Goal: Task Accomplishment & Management: Manage account settings

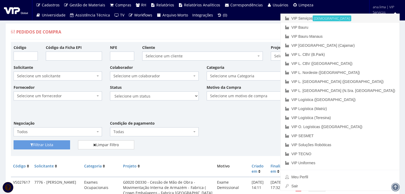
drag, startPoint x: 361, startPoint y: 17, endPoint x: 322, endPoint y: 30, distance: 41.6
click at [361, 17] on link "VIP Serviços Ativa" at bounding box center [339, 18] width 119 height 9
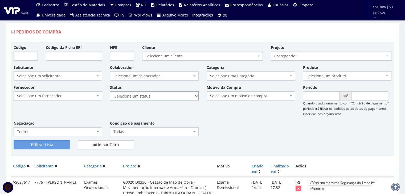
click at [162, 96] on select "Selecione um status Cancelado Aguardando Aprovação Diretoria Pedido Aprovado Ag…" at bounding box center [154, 96] width 88 height 9
select select "1"
click at [110, 92] on select "Selecione um status Cancelado Aguardando Aprovação Diretoria Pedido Aprovado Ag…" at bounding box center [154, 96] width 88 height 9
click at [57, 142] on button "Filtrar Lista" at bounding box center [42, 144] width 56 height 9
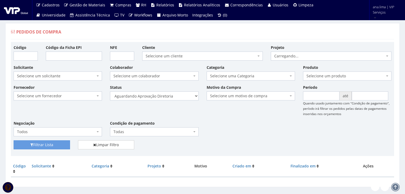
scroll to position [11, 0]
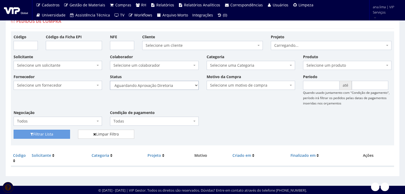
click at [159, 84] on select "Selecione um status Cancelado Aguardando Aprovação Diretoria Pedido Aprovado Ag…" at bounding box center [154, 85] width 88 height 9
select select "4"
click at [110, 81] on select "Selecione um status Cancelado Aguardando Aprovação Diretoria Pedido Aprovado Ag…" at bounding box center [154, 85] width 88 height 9
click at [66, 135] on button "Filtrar Lista" at bounding box center [42, 134] width 56 height 9
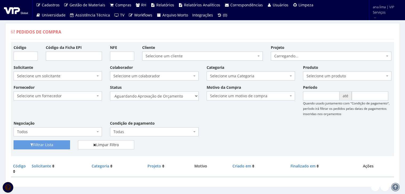
scroll to position [11, 0]
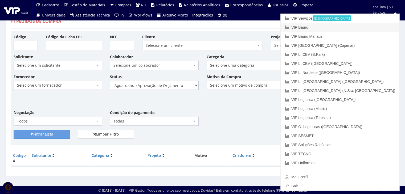
click at [361, 28] on link "VIP Bauru" at bounding box center [339, 27] width 119 height 9
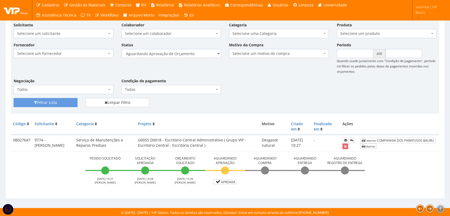
scroll to position [43, 0]
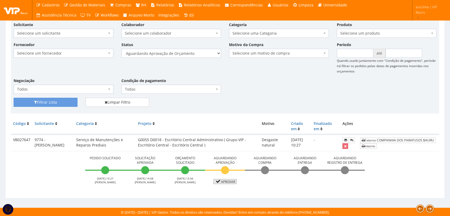
click at [227, 182] on link "Aprovar" at bounding box center [224, 181] width 23 height 5
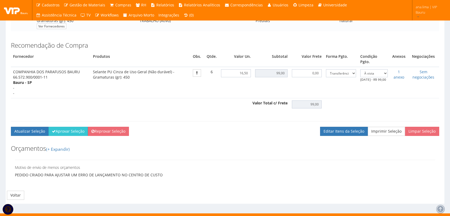
scroll to position [121, 0]
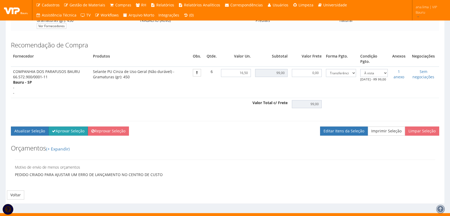
click at [71, 127] on button "Aprovar Seleção" at bounding box center [67, 130] width 39 height 9
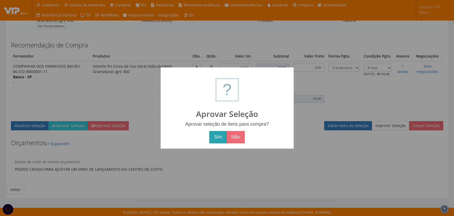
click at [219, 136] on button "Sim" at bounding box center [217, 137] width 17 height 12
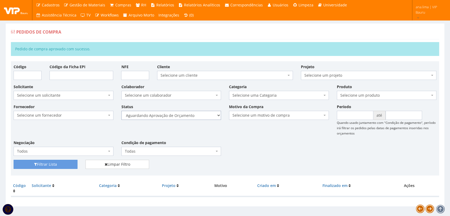
click at [185, 116] on select "Selecione um status Cancelado Aguardando Aprovação Diretoria Pedido Aprovado Ag…" at bounding box center [171, 115] width 100 height 9
select select "1"
click at [121, 111] on select "Selecione um status Cancelado Aguardando Aprovação Diretoria Pedido Aprovado Ag…" at bounding box center [171, 115] width 100 height 9
click at [56, 167] on button "Filtrar Lista" at bounding box center [46, 164] width 64 height 9
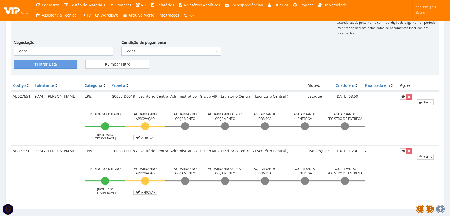
scroll to position [92, 0]
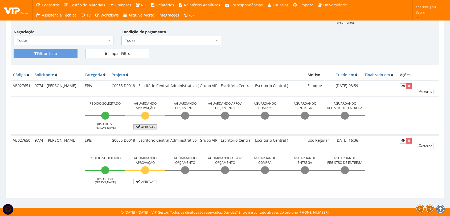
click at [154, 127] on link "Aprovar" at bounding box center [144, 126] width 23 height 5
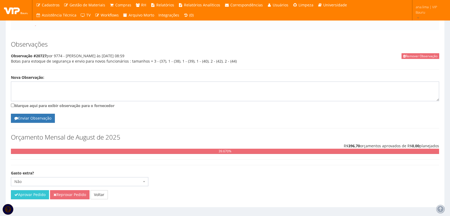
scroll to position [118, 0]
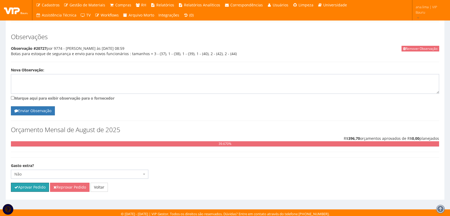
drag, startPoint x: 30, startPoint y: 191, endPoint x: 240, endPoint y: 30, distance: 264.9
click at [30, 191] on button "Aprovar Pedido" at bounding box center [30, 186] width 38 height 9
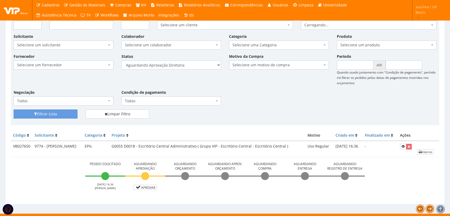
scroll to position [56, 0]
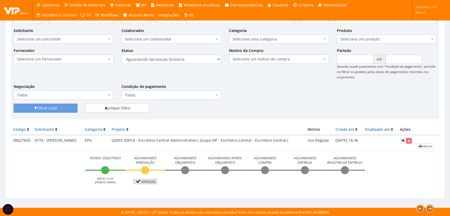
click at [146, 180] on link "Aprovar" at bounding box center [144, 181] width 23 height 5
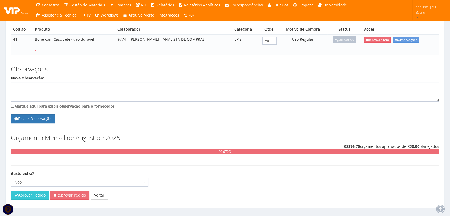
scroll to position [101, 0]
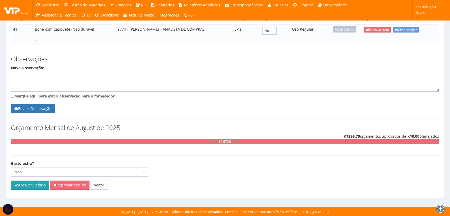
click at [29, 187] on button "Aprovar Pedido" at bounding box center [30, 184] width 38 height 9
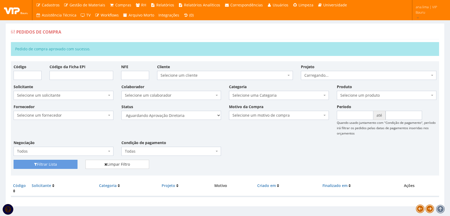
scroll to position [9, 0]
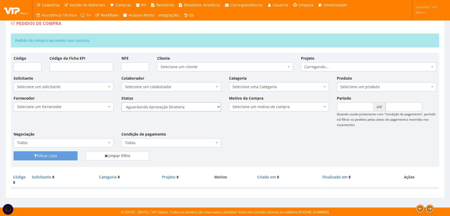
click at [198, 105] on select "Selecione um status Cancelado Aguardando Aprovação Diretoria Pedido Aprovado Ag…" at bounding box center [171, 106] width 100 height 9
click at [121, 102] on select "Selecione um status Cancelado Aguardando Aprovação Diretoria Pedido Aprovado Ag…" at bounding box center [171, 106] width 100 height 9
click at [45, 155] on button "Filtrar Lista" at bounding box center [46, 155] width 64 height 9
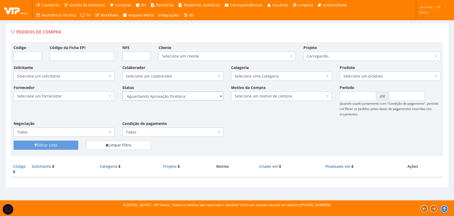
click at [188, 99] on select "Selecione um status Cancelado Aguardando Aprovação Diretoria Pedido Aprovado Ag…" at bounding box center [172, 96] width 101 height 9
select select "4"
click at [122, 92] on select "Selecione um status Cancelado Aguardando Aprovação Diretoria Pedido Aprovado Ag…" at bounding box center [172, 96] width 101 height 9
click at [69, 140] on button "Filtrar Lista" at bounding box center [46, 144] width 65 height 9
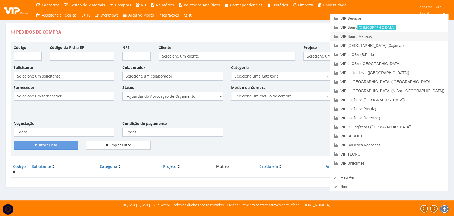
click at [420, 36] on link "VIP Bauru Manaus" at bounding box center [389, 36] width 119 height 9
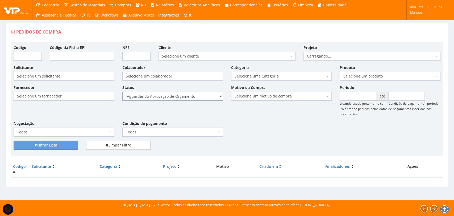
click at [198, 98] on select "Selecione um status Cancelado Aguardando Aprovação Diretoria Pedido Aprovado Ag…" at bounding box center [172, 96] width 101 height 9
select select "1"
click at [122, 92] on select "Selecione um status Cancelado Aguardando Aprovação Diretoria Pedido Aprovado Ag…" at bounding box center [172, 96] width 101 height 9
click at [61, 144] on button "Filtrar Lista" at bounding box center [46, 144] width 65 height 9
click at [184, 96] on select "Selecione um status Cancelado Aguardando Aprovação Diretoria Pedido Aprovado Ag…" at bounding box center [172, 96] width 101 height 9
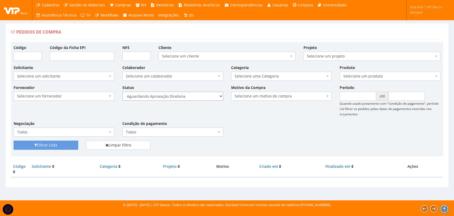
select select "4"
click at [122, 92] on select "Selecione um status Cancelado Aguardando Aprovação Diretoria Pedido Aprovado Ag…" at bounding box center [172, 96] width 101 height 9
click at [73, 144] on button "Filtrar Lista" at bounding box center [46, 144] width 65 height 9
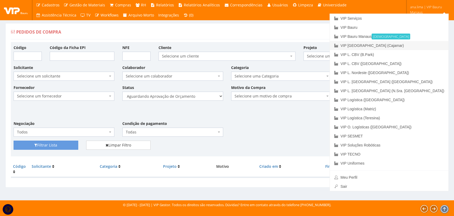
click at [425, 43] on link "VIP [GEOGRAPHIC_DATA] (Cajamar)" at bounding box center [389, 45] width 119 height 9
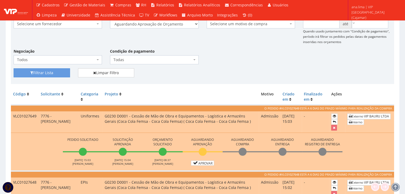
scroll to position [133, 0]
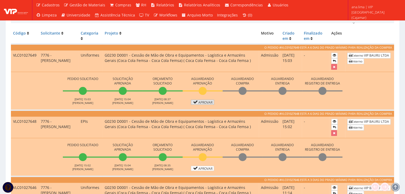
click at [197, 101] on icon at bounding box center [195, 102] width 6 height 4
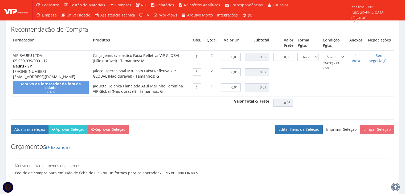
scroll to position [213, 0]
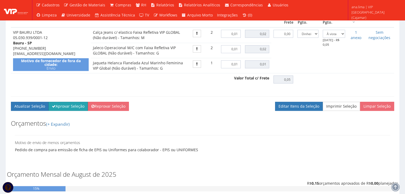
click at [66, 111] on button "Aprovar Seleção" at bounding box center [67, 106] width 39 height 9
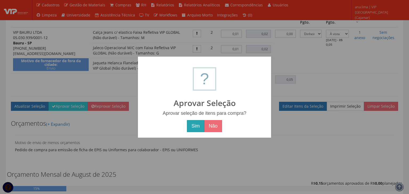
click at [196, 129] on button "Sim" at bounding box center [195, 126] width 17 height 12
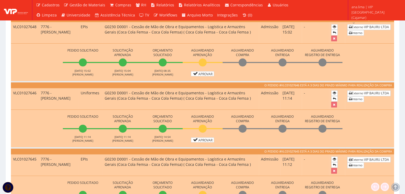
scroll to position [186, 0]
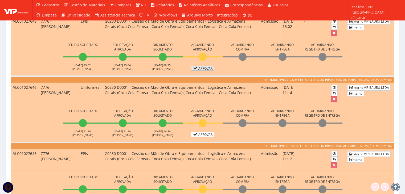
click at [196, 66] on icon at bounding box center [195, 68] width 6 height 4
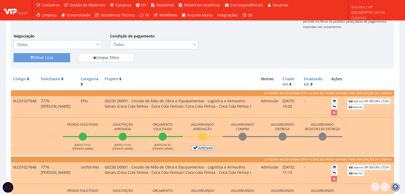
scroll to position [106, 0]
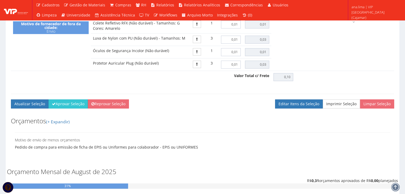
scroll to position [293, 0]
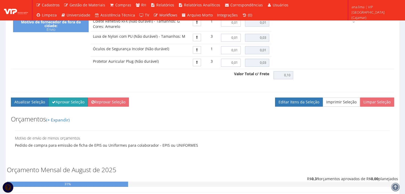
click at [70, 105] on button "Aprovar Seleção" at bounding box center [67, 102] width 39 height 9
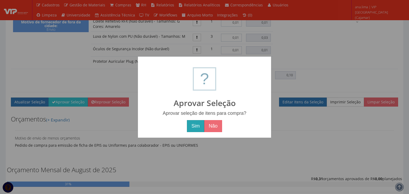
click at [192, 125] on button "Sim" at bounding box center [195, 126] width 17 height 12
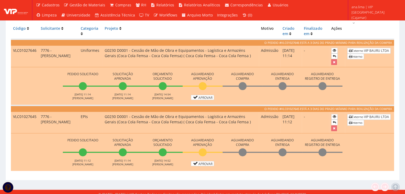
scroll to position [160, 0]
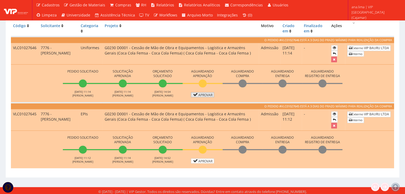
click at [194, 93] on icon at bounding box center [195, 95] width 6 height 4
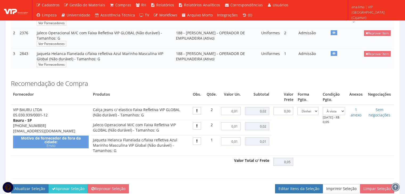
scroll to position [186, 0]
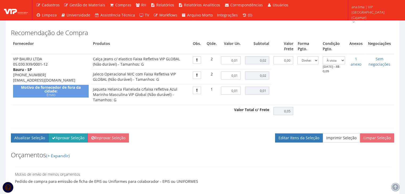
click at [64, 143] on button "Aprovar Seleção" at bounding box center [67, 138] width 39 height 9
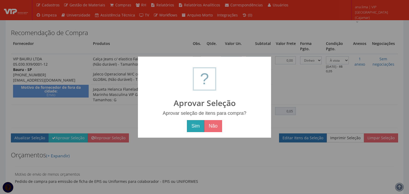
click at [193, 128] on button "Sim" at bounding box center [195, 126] width 17 height 12
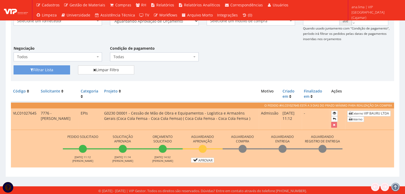
scroll to position [94, 0]
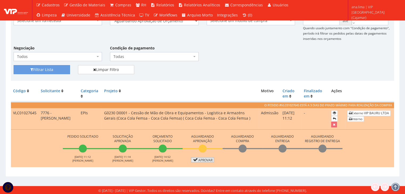
click at [198, 159] on link "Aprovar" at bounding box center [202, 159] width 23 height 5
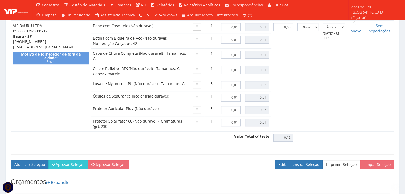
scroll to position [293, 0]
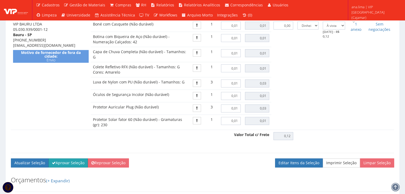
click at [76, 166] on button "Aprovar Seleção" at bounding box center [67, 163] width 39 height 9
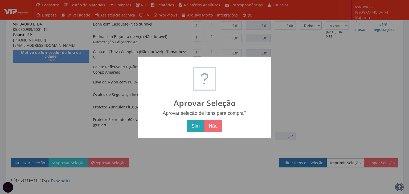
click at [192, 131] on button "Sim" at bounding box center [195, 126] width 17 height 12
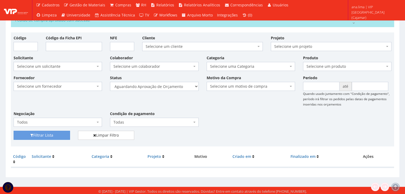
scroll to position [30, 0]
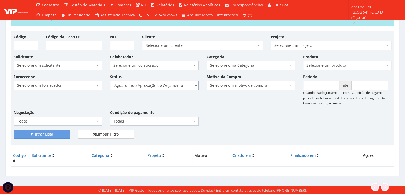
click at [175, 81] on select "Selecione um status Cancelado Aguardando Aprovação Diretoria Pedido Aprovado Ag…" at bounding box center [154, 85] width 88 height 9
select select "1"
click at [110, 81] on select "Selecione um status Cancelado Aguardando Aprovação Diretoria Pedido Aprovado Ag…" at bounding box center [154, 85] width 88 height 9
click at [36, 134] on button "Filtrar Lista" at bounding box center [42, 134] width 56 height 9
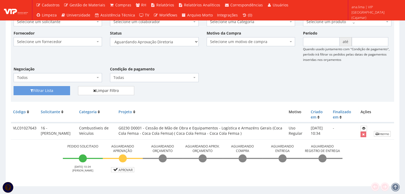
scroll to position [64, 0]
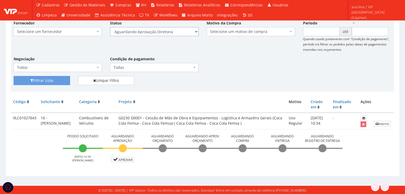
click at [179, 33] on select "Selecione um status Cancelado Aguardando Aprovação Diretoria Pedido Aprovado Ag…" at bounding box center [154, 31] width 88 height 9
select select "4"
click at [110, 27] on select "Selecione um status Cancelado Aguardando Aprovação Diretoria Pedido Aprovado Ag…" at bounding box center [154, 31] width 88 height 9
drag, startPoint x: 61, startPoint y: 81, endPoint x: 85, endPoint y: 84, distance: 24.1
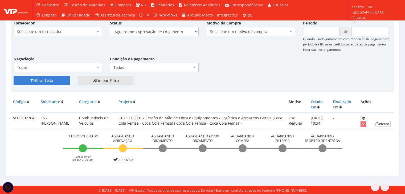
click at [62, 81] on button "Filtrar Lista" at bounding box center [42, 80] width 56 height 9
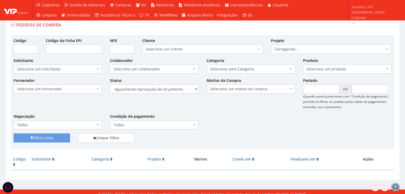
scroll to position [11, 0]
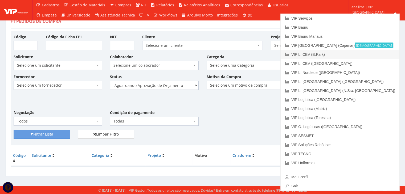
click at [372, 55] on link "VIP L. CBV (B.Park)" at bounding box center [339, 54] width 119 height 9
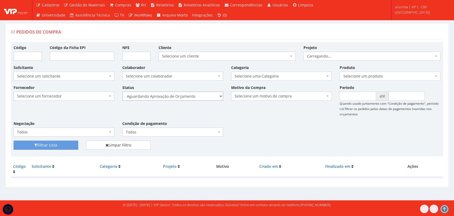
click at [193, 95] on select "Selecione um status Cancelado Aguardando Aprovação Diretoria Pedido Aprovado Ag…" at bounding box center [172, 96] width 101 height 9
select select "1"
click at [122, 92] on select "Selecione um status Cancelado Aguardando Aprovação Diretoria Pedido Aprovado Ag…" at bounding box center [172, 96] width 101 height 9
click at [192, 99] on select "Selecione um status Cancelado Aguardando Aprovação Diretoria Pedido Aprovado Ag…" at bounding box center [172, 96] width 101 height 9
click at [122, 92] on select "Selecione um status Cancelado Aguardando Aprovação Diretoria Pedido Aprovado Ag…" at bounding box center [172, 96] width 101 height 9
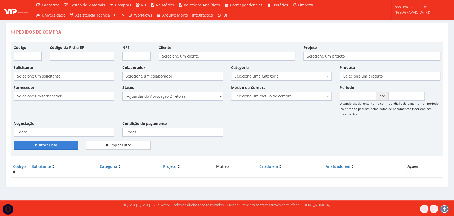
drag, startPoint x: 69, startPoint y: 140, endPoint x: 66, endPoint y: 145, distance: 6.3
click at [68, 140] on div "Código Código da Ficha EPI NFE Cliente Selecione um cliente Coca Cola Femsa - S…" at bounding box center [227, 99] width 432 height 114
drag, startPoint x: 65, startPoint y: 145, endPoint x: 123, endPoint y: 133, distance: 59.2
click at [66, 145] on button "Filtrar Lista" at bounding box center [46, 144] width 65 height 9
drag, startPoint x: 0, startPoint y: 0, endPoint x: 185, endPoint y: 98, distance: 209.6
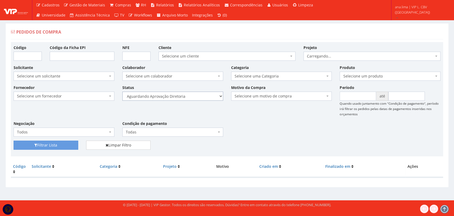
click at [185, 96] on select "Selecione um status Cancelado Aguardando Aprovação Diretoria Pedido Aprovado Ag…" at bounding box center [172, 96] width 101 height 9
select select "4"
click at [122, 92] on select "Selecione um status Cancelado Aguardando Aprovação Diretoria Pedido Aprovado Ag…" at bounding box center [172, 96] width 101 height 9
click at [74, 142] on button "Filtrar Lista" at bounding box center [46, 144] width 65 height 9
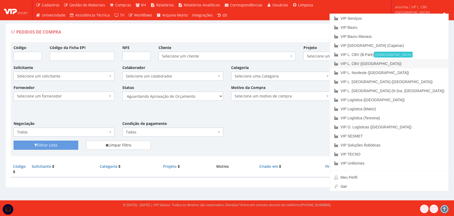
click at [417, 67] on link "VIP L. CBV ([GEOGRAPHIC_DATA])" at bounding box center [389, 63] width 119 height 9
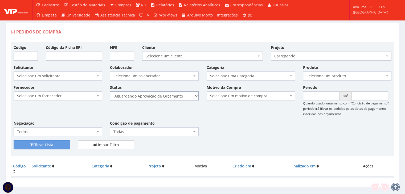
click at [177, 95] on select "Selecione um status Cancelado Aguardando Aprovação Diretoria Pedido Aprovado Ag…" at bounding box center [154, 96] width 88 height 9
select select "1"
click at [110, 92] on select "Selecione um status Cancelado Aguardando Aprovação Diretoria Pedido Aprovado Ag…" at bounding box center [154, 96] width 88 height 9
click at [58, 144] on button "Filtrar Lista" at bounding box center [42, 144] width 56 height 9
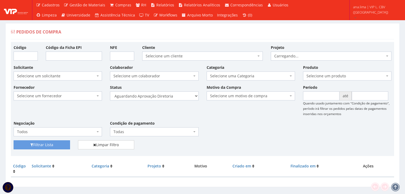
click at [175, 97] on select "Selecione um status Cancelado Aguardando Aprovação Diretoria Pedido Aprovado Ag…" at bounding box center [154, 96] width 88 height 9
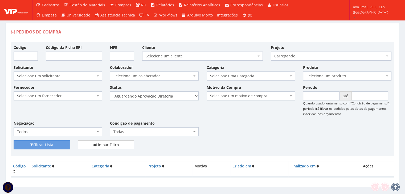
select select "4"
click at [110, 92] on select "Selecione um status Cancelado Aguardando Aprovação Diretoria Pedido Aprovado Ag…" at bounding box center [154, 96] width 88 height 9
drag, startPoint x: 61, startPoint y: 145, endPoint x: 143, endPoint y: 117, distance: 86.7
click at [61, 145] on button "Filtrar Lista" at bounding box center [42, 144] width 56 height 9
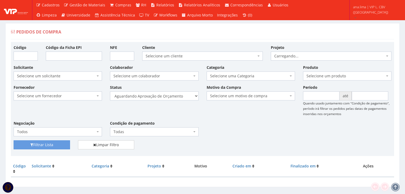
scroll to position [11, 0]
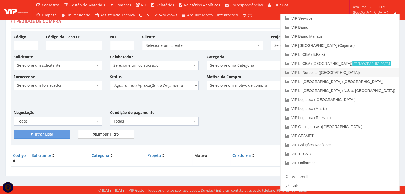
click at [371, 73] on link "VIP L. Nordeste ([GEOGRAPHIC_DATA])" at bounding box center [339, 72] width 119 height 9
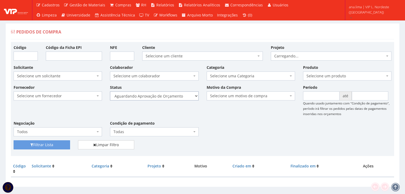
drag, startPoint x: 0, startPoint y: 0, endPoint x: 171, endPoint y: 96, distance: 196.3
click at [171, 96] on select "Selecione um status Cancelado Aguardando Aprovação Diretoria Pedido Aprovado Ag…" at bounding box center [154, 96] width 88 height 9
select select "1"
click at [110, 92] on select "Selecione um status Cancelado Aguardando Aprovação Diretoria Pedido Aprovado Ag…" at bounding box center [154, 96] width 88 height 9
click at [59, 142] on button "Filtrar Lista" at bounding box center [42, 144] width 56 height 9
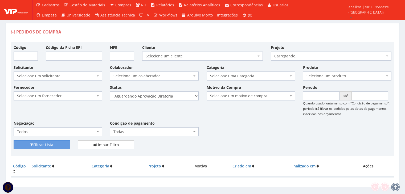
scroll to position [11, 0]
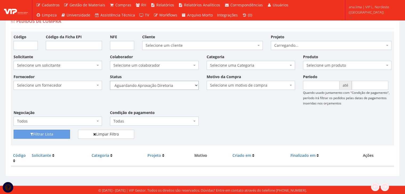
click at [165, 86] on select "Selecione um status Cancelado Aguardando Aprovação Diretoria Pedido Aprovado Ag…" at bounding box center [154, 85] width 88 height 9
select select "4"
click at [110, 81] on select "Selecione um status Cancelado Aguardando Aprovação Diretoria Pedido Aprovado Ag…" at bounding box center [154, 85] width 88 height 9
click at [58, 131] on button "Filtrar Lista" at bounding box center [42, 134] width 56 height 9
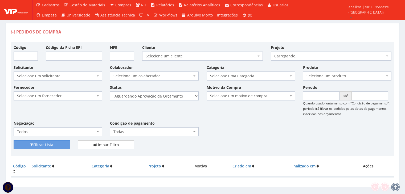
scroll to position [11, 0]
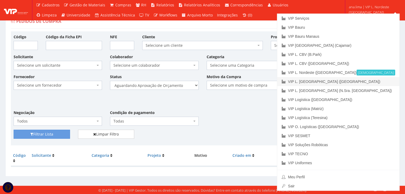
click at [370, 80] on link "VIP L. [GEOGRAPHIC_DATA] ([GEOGRAPHIC_DATA])" at bounding box center [338, 81] width 122 height 9
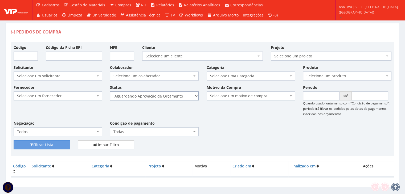
drag, startPoint x: 176, startPoint y: 94, endPoint x: 176, endPoint y: 97, distance: 2.7
click at [176, 94] on select "Selecione um status Cancelado Aguardando Aprovação Diretoria Pedido Aprovado Ag…" at bounding box center [154, 96] width 88 height 9
select select "1"
click at [110, 92] on select "Selecione um status Cancelado Aguardando Aprovação Diretoria Pedido Aprovado Ag…" at bounding box center [154, 96] width 88 height 9
click at [40, 147] on button "Filtrar Lista" at bounding box center [42, 144] width 56 height 9
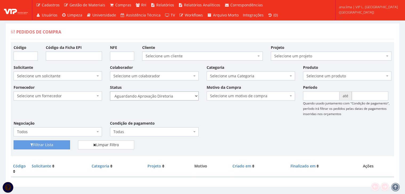
drag, startPoint x: 154, startPoint y: 97, endPoint x: 155, endPoint y: 99, distance: 3.0
click at [154, 97] on select "Selecione um status Cancelado Aguardando Aprovação Diretoria Pedido Aprovado Ag…" at bounding box center [154, 96] width 88 height 9
select select "4"
click at [110, 92] on select "Selecione um status Cancelado Aguardando Aprovação Diretoria Pedido Aprovado Ag…" at bounding box center [154, 96] width 88 height 9
click at [60, 144] on button "Filtrar Lista" at bounding box center [42, 144] width 56 height 9
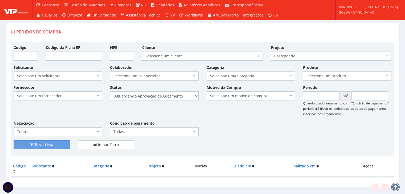
scroll to position [11, 0]
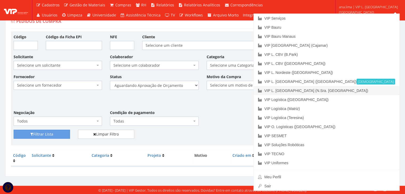
drag, startPoint x: 362, startPoint y: 89, endPoint x: 347, endPoint y: 89, distance: 15.4
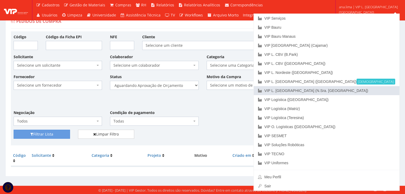
click at [362, 89] on link "VIP L. [GEOGRAPHIC_DATA] (N.Sra. [GEOGRAPHIC_DATA])" at bounding box center [327, 90] width 146 height 9
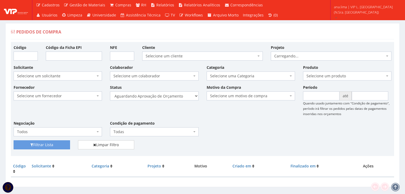
click at [178, 97] on select "Selecione um status Cancelado Aguardando Aprovação Diretoria Pedido Aprovado Ag…" at bounding box center [154, 96] width 88 height 9
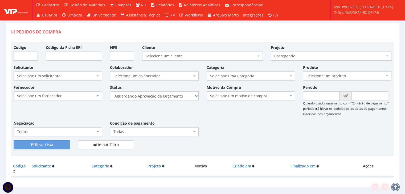
select select "1"
click at [110, 92] on select "Selecione um status Cancelado Aguardando Aprovação Diretoria Pedido Aprovado Ag…" at bounding box center [154, 96] width 88 height 9
click at [62, 143] on button "Filtrar Lista" at bounding box center [42, 144] width 56 height 9
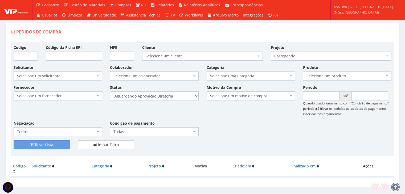
click at [172, 97] on select "Selecione um status Cancelado Aguardando Aprovação Diretoria Pedido Aprovado Ag…" at bounding box center [154, 96] width 88 height 9
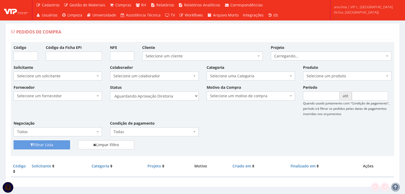
select select "4"
click at [110, 92] on select "Selecione um status Cancelado Aguardando Aprovação Diretoria Pedido Aprovado Ag…" at bounding box center [154, 96] width 88 height 9
click at [46, 147] on button "Filtrar Lista" at bounding box center [42, 144] width 56 height 9
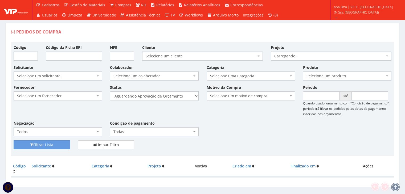
scroll to position [11, 0]
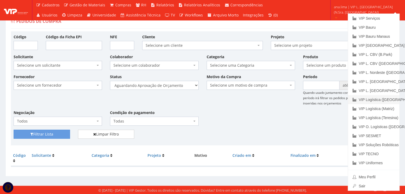
click at [396, 101] on link "VIP Logística ([GEOGRAPHIC_DATA])" at bounding box center [373, 99] width 51 height 9
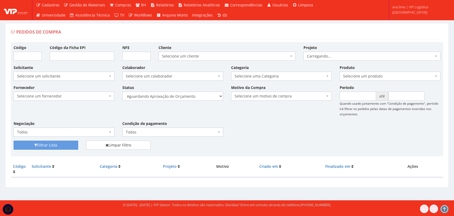
click at [192, 97] on select "Selecione um status Cancelado Aguardando Aprovação Diretoria Pedido Aprovado Ag…" at bounding box center [172, 96] width 101 height 9
select select "1"
click at [122, 92] on select "Selecione um status Cancelado Aguardando Aprovação Diretoria Pedido Aprovado Ag…" at bounding box center [172, 96] width 101 height 9
click at [64, 145] on button "Filtrar Lista" at bounding box center [46, 144] width 65 height 9
click at [183, 98] on select "Selecione um status Cancelado Aguardando Aprovação Diretoria Pedido Aprovado Ag…" at bounding box center [172, 96] width 101 height 9
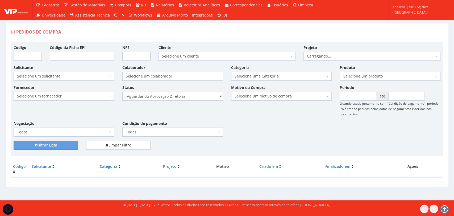
select select "4"
click at [122, 92] on select "Selecione um status Cancelado Aguardando Aprovação Diretoria Pedido Aprovado Ag…" at bounding box center [172, 96] width 101 height 9
click at [72, 147] on button "Filtrar Lista" at bounding box center [46, 144] width 65 height 9
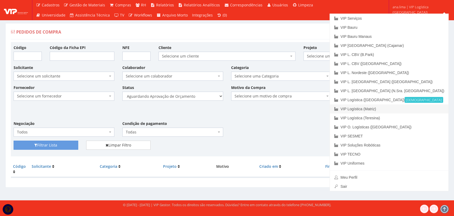
click at [405, 106] on link "VIP Logística (Matriz)" at bounding box center [389, 108] width 119 height 9
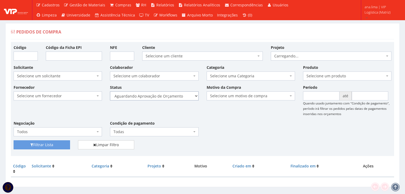
drag, startPoint x: 0, startPoint y: 0, endPoint x: 167, endPoint y: 100, distance: 194.6
click at [167, 97] on select "Selecione um status Cancelado Aguardando Aprovação Diretoria Pedido Aprovado Ag…" at bounding box center [154, 96] width 88 height 9
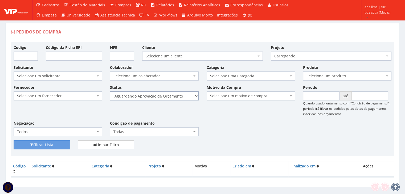
select select "1"
click at [110, 92] on select "Selecione um status Cancelado Aguardando Aprovação Diretoria Pedido Aprovado Ag…" at bounding box center [154, 96] width 88 height 9
click at [55, 140] on button "Filtrar Lista" at bounding box center [42, 144] width 56 height 9
drag, startPoint x: 0, startPoint y: 0, endPoint x: 169, endPoint y: 98, distance: 195.0
click at [168, 95] on select "Selecione um status Cancelado Aguardando Aprovação Diretoria Pedido Aprovado Ag…" at bounding box center [154, 96] width 88 height 9
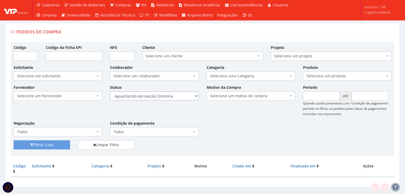
select select "4"
click at [110, 92] on select "Selecione um status Cancelado Aguardando Aprovação Diretoria Pedido Aprovado Ag…" at bounding box center [154, 96] width 88 height 9
click at [61, 142] on button "Filtrar Lista" at bounding box center [42, 144] width 56 height 9
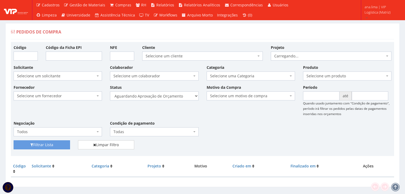
scroll to position [11, 0]
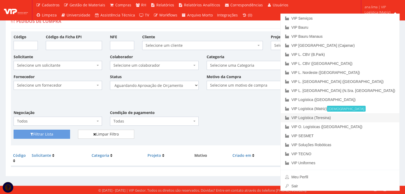
click at [375, 120] on link "VIP Logística (Teresina)" at bounding box center [339, 117] width 119 height 9
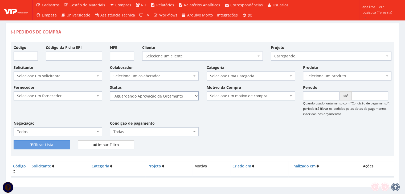
click at [178, 94] on select "Selecione um status Cancelado Aguardando Aprovação Diretoria Pedido Aprovado Ag…" at bounding box center [154, 96] width 88 height 9
select select "1"
click at [110, 92] on select "Selecione um status Cancelado Aguardando Aprovação Diretoria Pedido Aprovado Ag…" at bounding box center [154, 96] width 88 height 9
drag, startPoint x: 61, startPoint y: 146, endPoint x: 93, endPoint y: 129, distance: 35.2
click at [61, 145] on button "Filtrar Lista" at bounding box center [42, 144] width 56 height 9
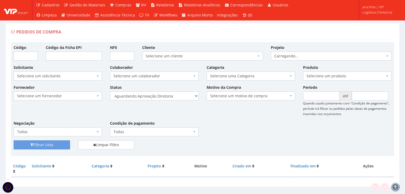
scroll to position [11, 0]
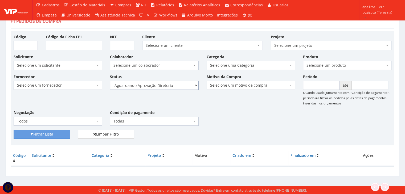
click at [170, 86] on select "Selecione um status Cancelado Aguardando Aprovação Diretoria Pedido Aprovado Ag…" at bounding box center [154, 85] width 88 height 9
select select "4"
click at [110, 81] on select "Selecione um status Cancelado Aguardando Aprovação Diretoria Pedido Aprovado Ag…" at bounding box center [154, 85] width 88 height 9
click at [63, 134] on button "Filtrar Lista" at bounding box center [42, 134] width 56 height 9
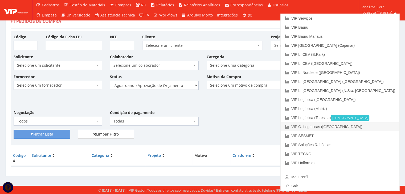
click at [364, 126] on link "VIP O. Logísticas ([GEOGRAPHIC_DATA])" at bounding box center [339, 126] width 119 height 9
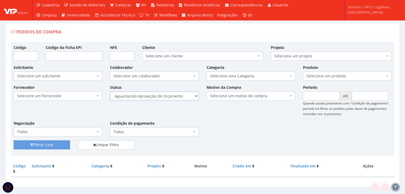
click at [165, 97] on select "Selecione um status Cancelado Aguardando Aprovação Diretoria Pedido Aprovado Ag…" at bounding box center [154, 96] width 88 height 9
select select "1"
click at [110, 92] on select "Selecione um status Cancelado Aguardando Aprovação Diretoria Pedido Aprovado Ag…" at bounding box center [154, 96] width 88 height 9
drag, startPoint x: 55, startPoint y: 146, endPoint x: 67, endPoint y: 141, distance: 13.8
click at [55, 146] on button "Filtrar Lista" at bounding box center [42, 144] width 56 height 9
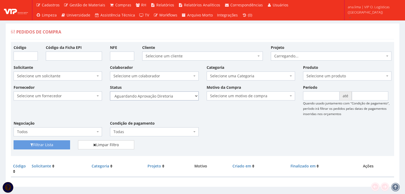
drag, startPoint x: 0, startPoint y: 0, endPoint x: 157, endPoint y: 99, distance: 185.8
click at [156, 97] on select "Selecione um status Cancelado Aguardando Aprovação Diretoria Pedido Aprovado Ag…" at bounding box center [154, 96] width 88 height 9
select select "4"
click at [110, 92] on select "Selecione um status Cancelado Aguardando Aprovação Diretoria Pedido Aprovado Ag…" at bounding box center [154, 96] width 88 height 9
click at [47, 143] on button "Filtrar Lista" at bounding box center [42, 144] width 56 height 9
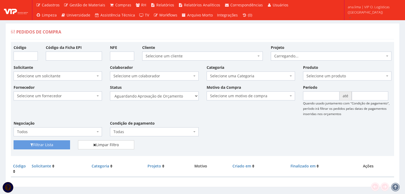
scroll to position [11, 0]
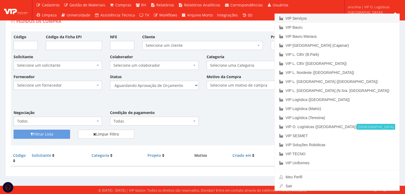
click at [360, 18] on link "VIP Serviços" at bounding box center [337, 18] width 124 height 9
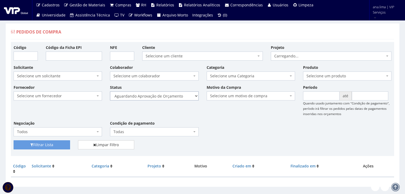
drag, startPoint x: 0, startPoint y: 0, endPoint x: 173, endPoint y: 95, distance: 197.9
click at [173, 95] on select "Selecione um status Cancelado Aguardando Aprovação Diretoria Pedido Aprovado Ag…" at bounding box center [154, 96] width 88 height 9
select select "1"
click at [110, 92] on select "Selecione um status Cancelado Aguardando Aprovação Diretoria Pedido Aprovado Ag…" at bounding box center [154, 96] width 88 height 9
click at [61, 144] on button "Filtrar Lista" at bounding box center [42, 144] width 56 height 9
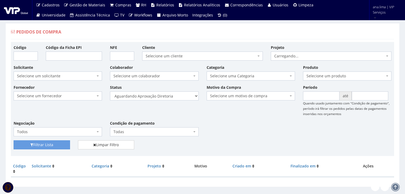
click at [177, 97] on select "Selecione um status Cancelado Aguardando Aprovação Diretoria Pedido Aprovado Ag…" at bounding box center [154, 96] width 88 height 9
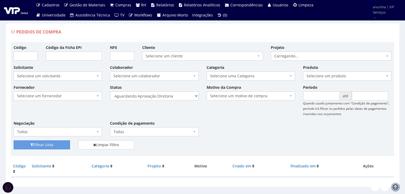
select select "4"
click at [110, 92] on select "Selecione um status Cancelado Aguardando Aprovação Diretoria Pedido Aprovado Ag…" at bounding box center [154, 96] width 88 height 9
click at [62, 145] on button "Filtrar Lista" at bounding box center [42, 144] width 56 height 9
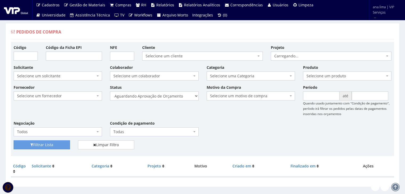
scroll to position [11, 0]
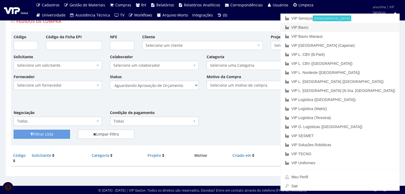
click at [372, 29] on link "VIP Bauru" at bounding box center [339, 27] width 119 height 9
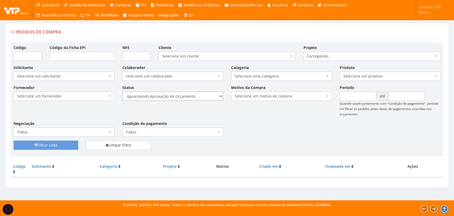
click at [207, 98] on select "Selecione um status Cancelado Aguardando Aprovação Diretoria Pedido Aprovado Ag…" at bounding box center [172, 96] width 101 height 9
select select "1"
click at [122, 92] on select "Selecione um status Cancelado Aguardando Aprovação Diretoria Pedido Aprovado Ag…" at bounding box center [172, 96] width 101 height 9
click at [58, 144] on button "Filtrar Lista" at bounding box center [46, 144] width 65 height 9
click at [188, 97] on select "Selecione um status Cancelado Aguardando Aprovação Diretoria Pedido Aprovado Ag…" at bounding box center [172, 96] width 101 height 9
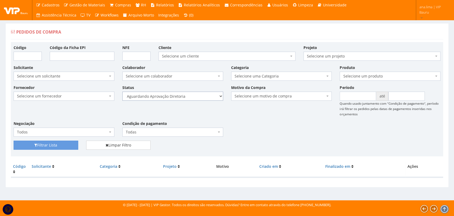
select select "4"
click at [122, 92] on select "Selecione um status Cancelado Aguardando Aprovação Diretoria Pedido Aprovado Ag…" at bounding box center [172, 96] width 101 height 9
click at [62, 145] on button "Filtrar Lista" at bounding box center [46, 144] width 65 height 9
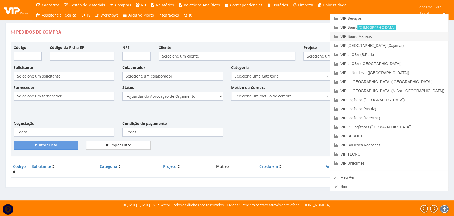
click at [421, 35] on link "VIP Bauru Manaus" at bounding box center [389, 36] width 119 height 9
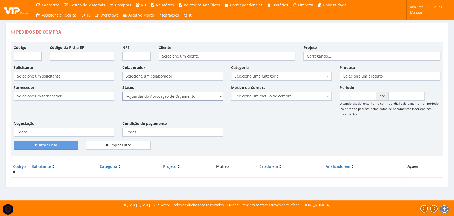
drag, startPoint x: 0, startPoint y: 0, endPoint x: 203, endPoint y: 100, distance: 225.9
click at [203, 100] on select "Selecione um status Cancelado Aguardando Aprovação Diretoria Pedido Aprovado Ag…" at bounding box center [172, 96] width 101 height 9
select select "1"
click at [122, 92] on select "Selecione um status Cancelado Aguardando Aprovação Diretoria Pedido Aprovado Ag…" at bounding box center [172, 96] width 101 height 9
drag, startPoint x: 76, startPoint y: 144, endPoint x: 130, endPoint y: 119, distance: 59.3
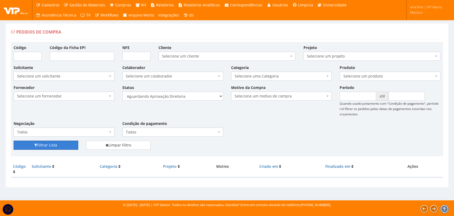
click at [76, 144] on button "Filtrar Lista" at bounding box center [46, 144] width 65 height 9
select select "4"
click at [122, 92] on select "Selecione um status Cancelado Aguardando Aprovação Diretoria Pedido Aprovado Ag…" at bounding box center [172, 96] width 101 height 9
click at [75, 142] on button "Filtrar Lista" at bounding box center [46, 144] width 65 height 9
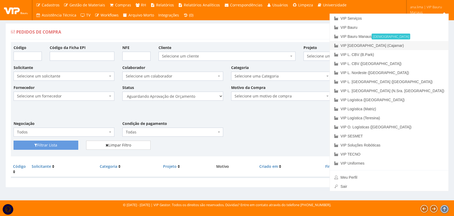
click at [424, 48] on link "VIP [GEOGRAPHIC_DATA] (Cajamar)" at bounding box center [389, 45] width 119 height 9
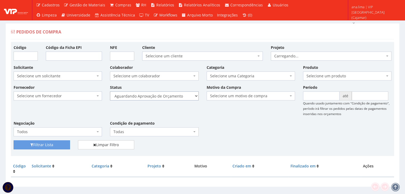
drag, startPoint x: 182, startPoint y: 94, endPoint x: 181, endPoint y: 97, distance: 2.9
click at [182, 94] on select "Selecione um status Cancelado Aguardando Aprovação Diretoria Pedido Aprovado Ag…" at bounding box center [154, 96] width 88 height 9
select select "1"
click at [110, 92] on select "Selecione um status Cancelado Aguardando Aprovação Diretoria Pedido Aprovado Ag…" at bounding box center [154, 96] width 88 height 9
click at [48, 143] on button "Filtrar Lista" at bounding box center [42, 144] width 56 height 9
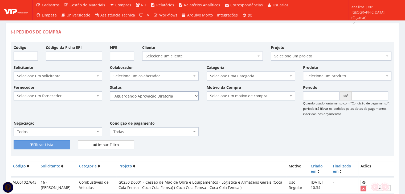
click at [174, 97] on select "Selecione um status Cancelado Aguardando Aprovação Diretoria Pedido Aprovado Ag…" at bounding box center [154, 96] width 88 height 9
select select "4"
click at [110, 92] on select "Selecione um status Cancelado Aguardando Aprovação Diretoria Pedido Aprovado Ag…" at bounding box center [154, 96] width 88 height 9
drag, startPoint x: 60, startPoint y: 145, endPoint x: 102, endPoint y: 134, distance: 43.3
click at [59, 144] on button "Filtrar Lista" at bounding box center [42, 144] width 56 height 9
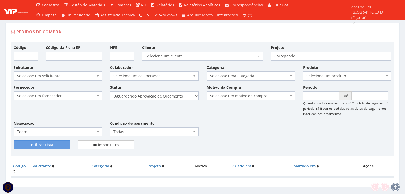
scroll to position [11, 0]
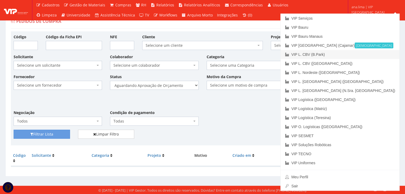
click at [366, 56] on link "VIP L. CBV (B.Park)" at bounding box center [339, 54] width 119 height 9
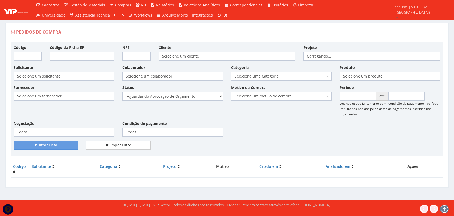
click at [185, 98] on select "Selecione um status Cancelado Aguardando Aprovação Diretoria Pedido Aprovado Ag…" at bounding box center [172, 96] width 101 height 9
select select "1"
click at [122, 92] on select "Selecione um status Cancelado Aguardando Aprovação Diretoria Pedido Aprovado Ag…" at bounding box center [172, 96] width 101 height 9
drag, startPoint x: 68, startPoint y: 142, endPoint x: 81, endPoint y: 138, distance: 13.5
click at [69, 142] on button "Filtrar Lista" at bounding box center [46, 144] width 65 height 9
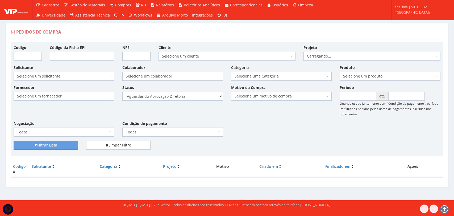
click at [192, 97] on select "Selecione um status Cancelado Aguardando Aprovação Diretoria Pedido Aprovado Ag…" at bounding box center [172, 96] width 101 height 9
select select "4"
click at [122, 92] on select "Selecione um status Cancelado Aguardando Aprovação Diretoria Pedido Aprovado Ag…" at bounding box center [172, 96] width 101 height 9
click at [64, 144] on button "Filtrar Lista" at bounding box center [46, 144] width 65 height 9
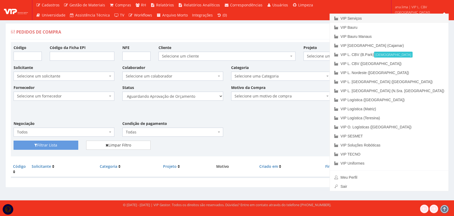
click at [407, 21] on link "VIP Serviços" at bounding box center [389, 18] width 119 height 9
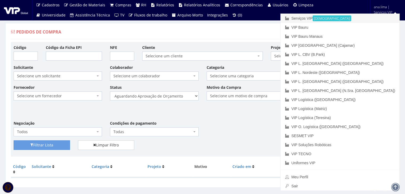
click at [312, 19] on font "Serviços VIP" at bounding box center [301, 18] width 21 height 4
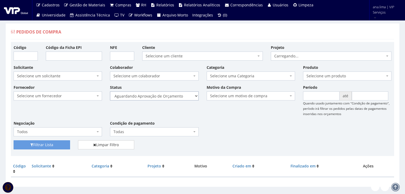
click at [163, 99] on select "Selecione um status Cancelado Aguardando Aprovação Diretoria Pedido Aprovado Ag…" at bounding box center [154, 96] width 88 height 9
select select "1"
click at [110, 92] on select "Selecione um status Cancelado Aguardando Aprovação Diretoria Pedido Aprovado Ag…" at bounding box center [154, 96] width 88 height 9
click at [56, 142] on button "Filtrar Lista" at bounding box center [42, 144] width 56 height 9
